Goal: Task Accomplishment & Management: Manage account settings

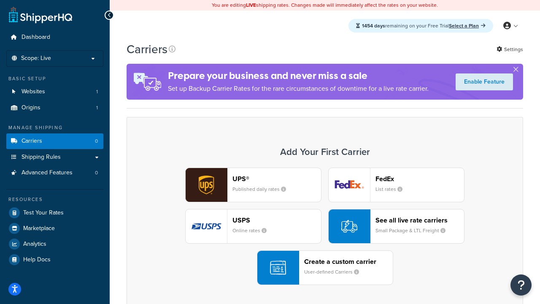
click at [325, 226] on div "UPS® Published daily rates FedEx List rates USPS Online rates See all live rate…" at bounding box center [325, 226] width 379 height 117
click at [420, 179] on header "FedEx" at bounding box center [420, 179] width 89 height 8
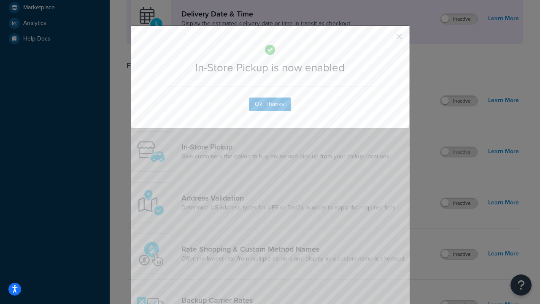
scroll to position [237, 0]
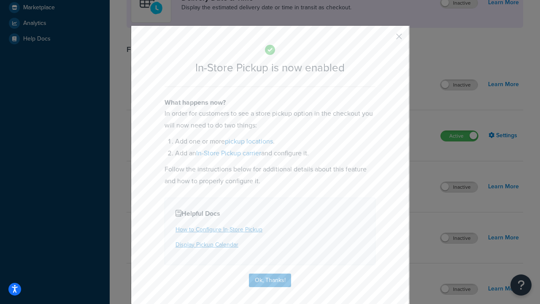
click at [387, 39] on button "button" at bounding box center [387, 39] width 2 height 2
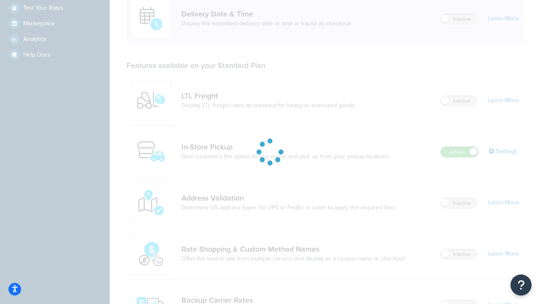
scroll to position [368, 0]
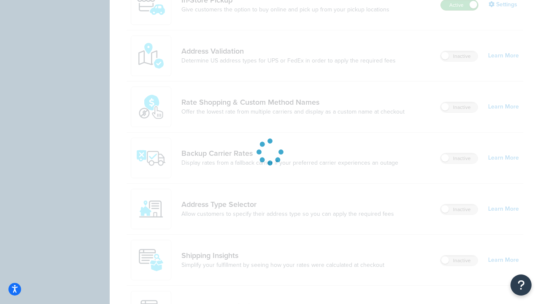
click at [460, 5] on label "Active" at bounding box center [459, 5] width 37 height 10
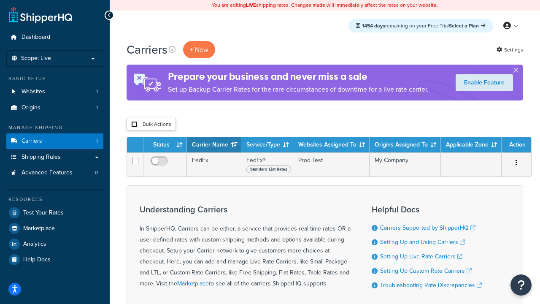
click at [134, 125] on input "checkbox" at bounding box center [134, 124] width 6 height 6
checkbox input "true"
click at [0, 0] on button "Delete" at bounding box center [0, 0] width 0 height 0
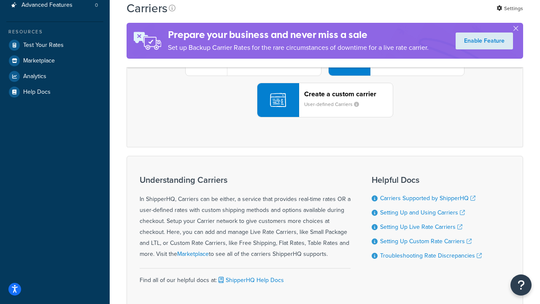
click at [325, 117] on div "UPS® Published daily rates FedEx List rates USPS Online rates See all live rate…" at bounding box center [325, 58] width 379 height 117
click at [325, 110] on div "Create a custom carrier User-defined Carriers" at bounding box center [348, 100] width 89 height 20
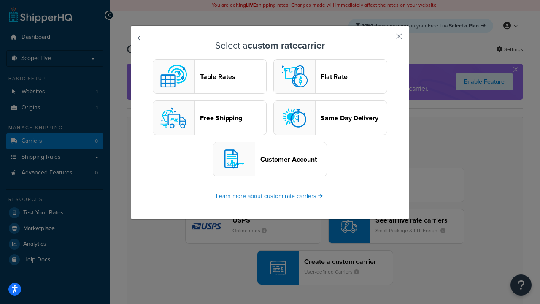
click at [210, 76] on header "Table Rates" at bounding box center [233, 77] width 66 height 8
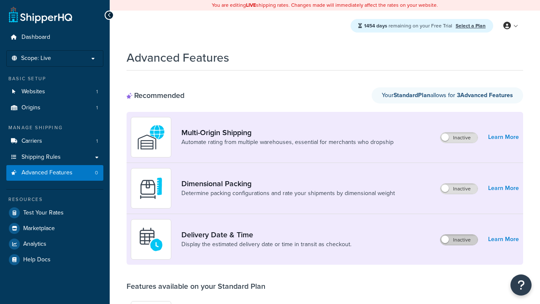
click at [459, 240] on label "Inactive" at bounding box center [459, 240] width 37 height 10
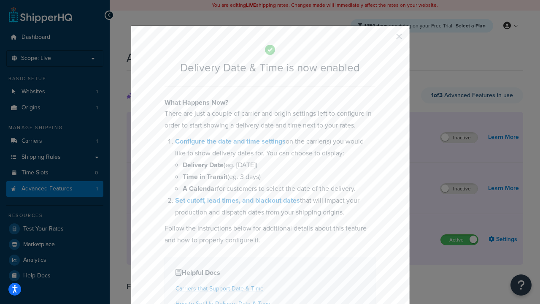
click at [387, 39] on button "button" at bounding box center [387, 39] width 2 height 2
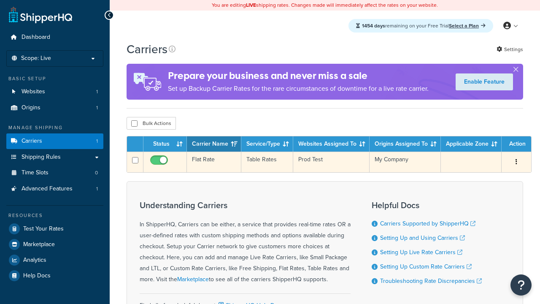
click at [214, 162] on td "Flat Rate" at bounding box center [214, 162] width 54 height 21
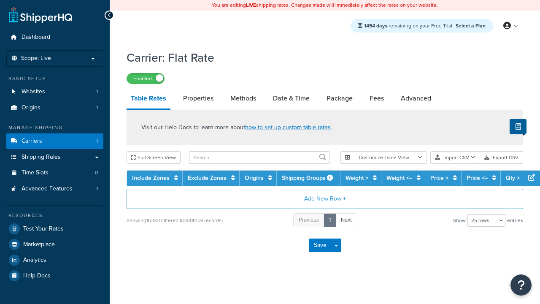
select select "25"
click at [291, 99] on link "Date & Time" at bounding box center [291, 98] width 45 height 20
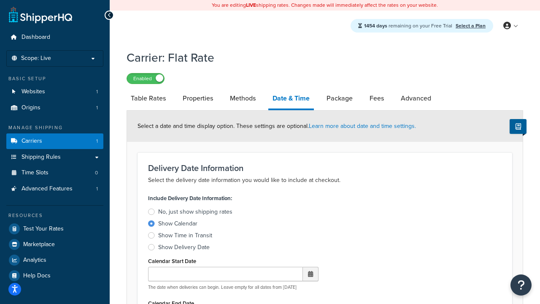
click at [178, 225] on div "Show Calendar" at bounding box center [177, 224] width 39 height 8
click at [0, 0] on input "Show Calendar" at bounding box center [0, 0] width 0 height 0
type input "[DATE]"
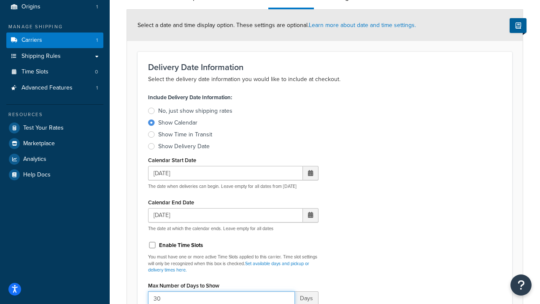
type input "30"
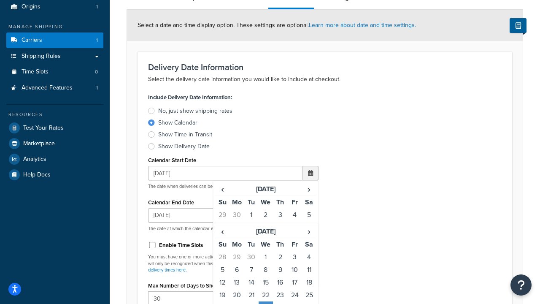
type input "11:00 AM"
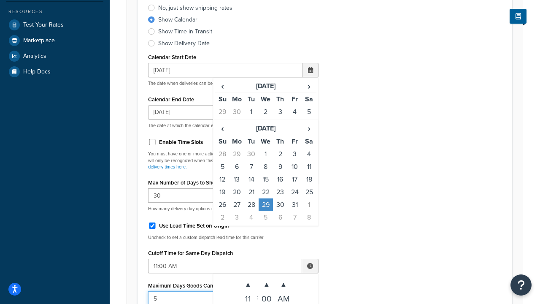
type input "5"
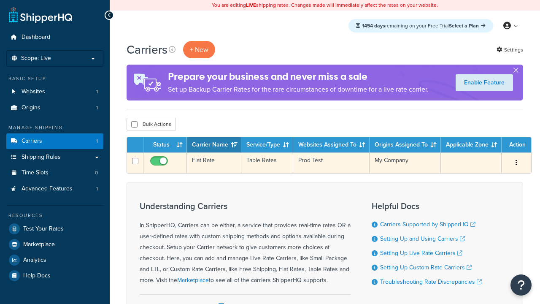
click at [214, 163] on td "Flat Rate" at bounding box center [214, 162] width 54 height 21
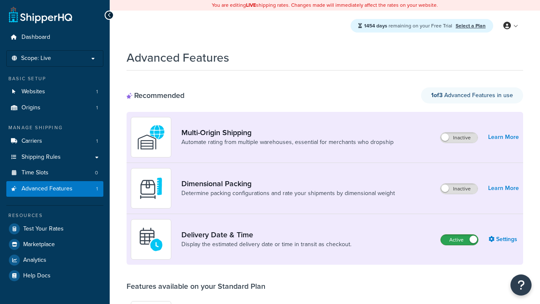
click at [460, 240] on label "Active" at bounding box center [459, 240] width 37 height 10
